Goal: Find specific page/section: Find specific page/section

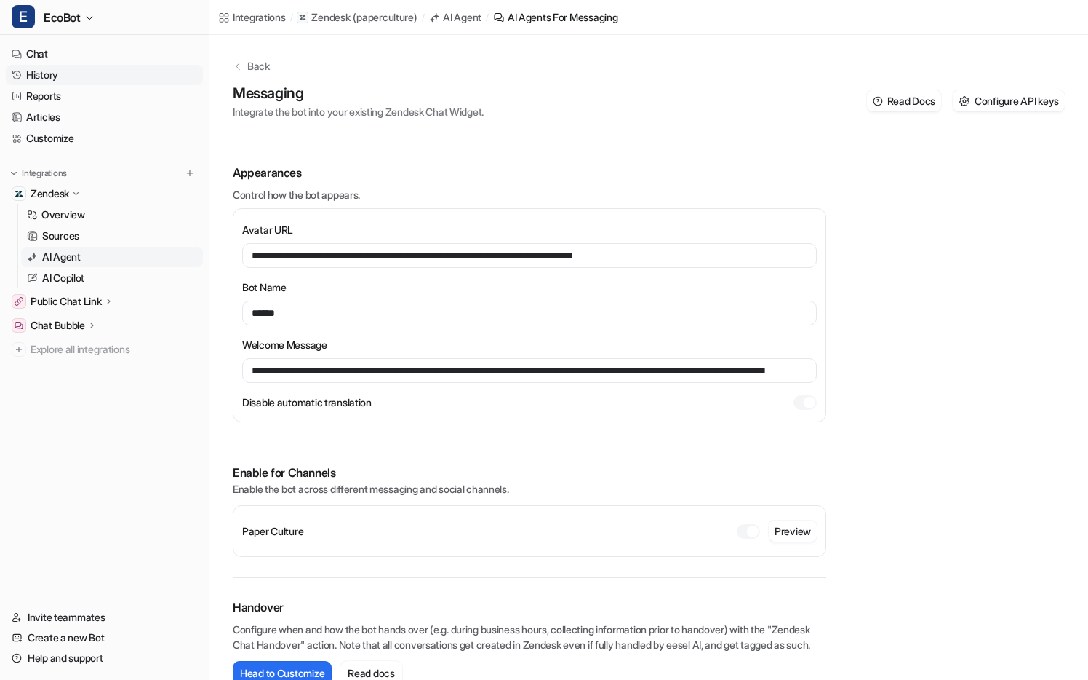
click at [43, 90] on link "Reports" at bounding box center [104, 96] width 197 height 20
click at [44, 73] on link "History" at bounding box center [104, 75] width 197 height 20
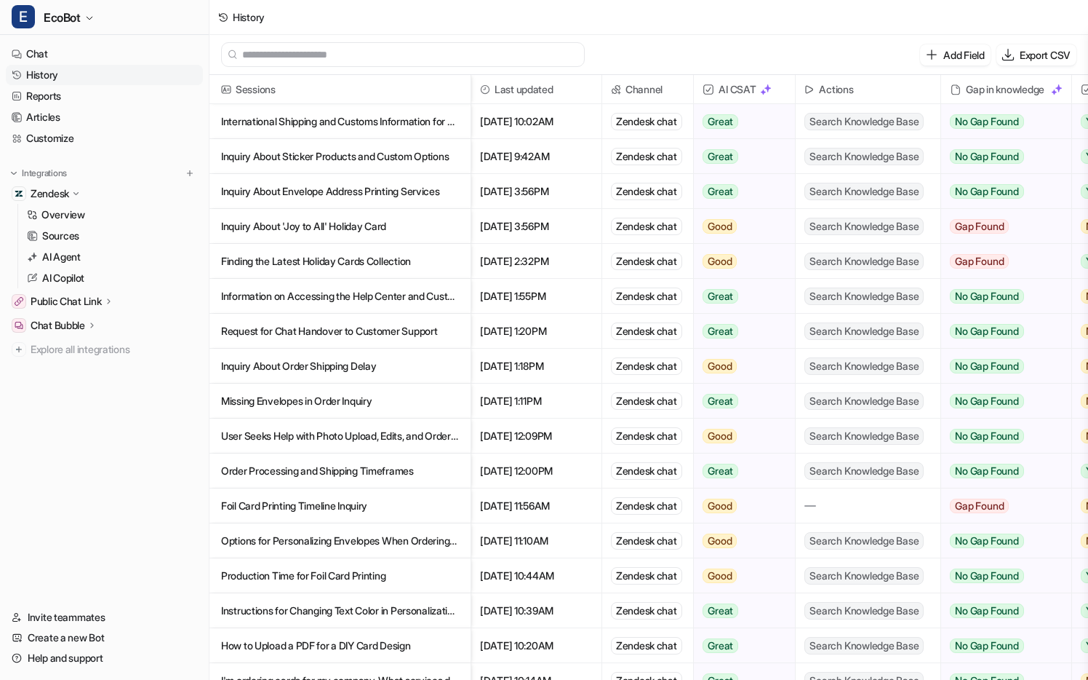
click at [457, 122] on p "International Shipping and Customs Information for UK Orders" at bounding box center [340, 121] width 238 height 35
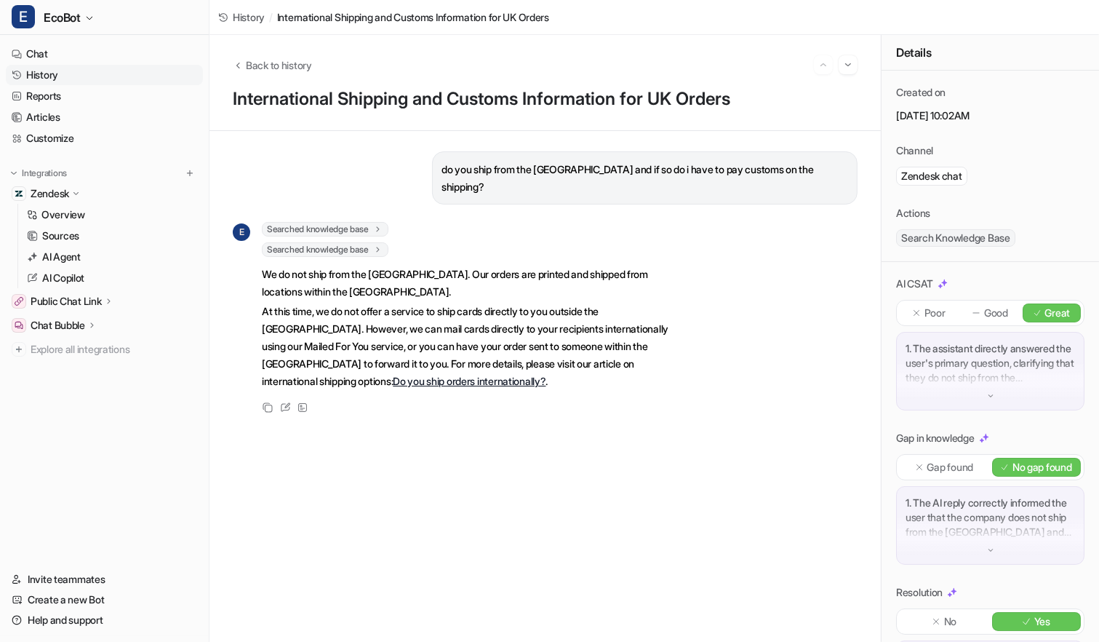
click at [60, 78] on link "History" at bounding box center [104, 75] width 197 height 20
